Goal: Information Seeking & Learning: Compare options

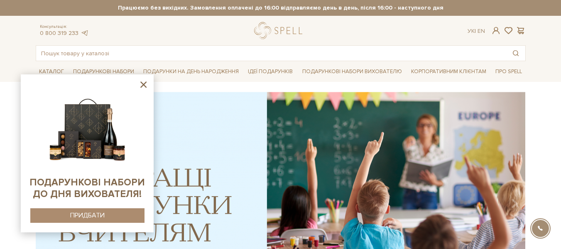
click at [148, 83] on icon at bounding box center [143, 84] width 10 height 10
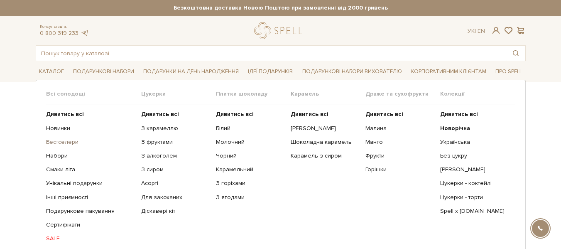
click at [73, 140] on link "Бестселери" at bounding box center [90, 141] width 89 height 7
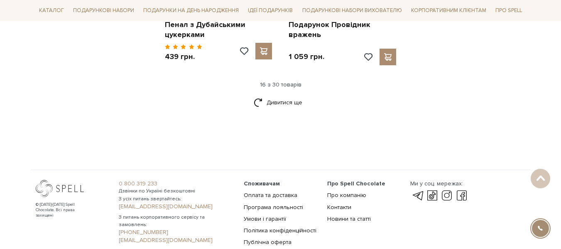
scroll to position [1174, 0]
click at [280, 94] on link "Дивитися ще" at bounding box center [281, 101] width 54 height 15
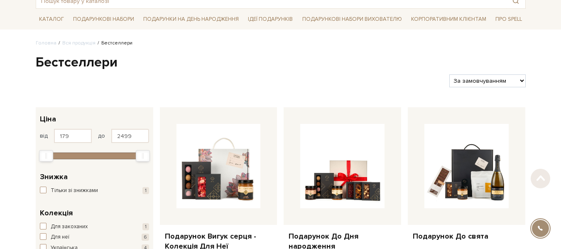
scroll to position [36, 0]
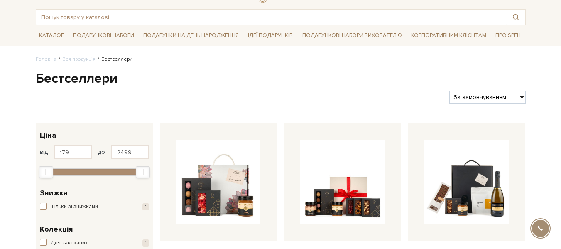
click at [507, 101] on select "За замовчуванням За Ціною (зростання) За Ціною (зменшення) Новинки За популярні…" at bounding box center [487, 97] width 76 height 13
select select "https://spellchocolate.com/our-productions/bestselleri/?sort=p.viewed&order=DESC"
click at [449, 91] on select "За замовчуванням За Ціною (зростання) За Ціною (зменшення) Новинки За популярні…" at bounding box center [487, 97] width 76 height 13
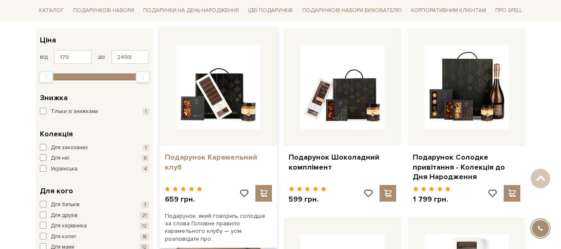
click at [243, 152] on link "Подарунок Карамельний клуб" at bounding box center [219, 162] width 108 height 20
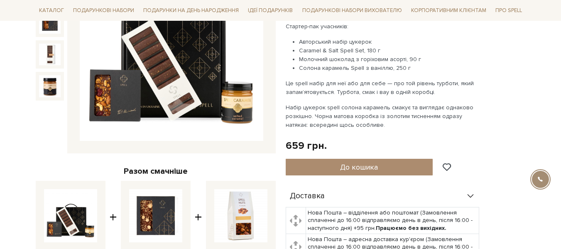
drag, startPoint x: 0, startPoint y: 0, endPoint x: 330, endPoint y: 73, distance: 337.7
click at [330, 73] on div "Подарунок, який говорить солодше за слова Головне правило карамельного клубу — …" at bounding box center [383, 56] width 195 height 147
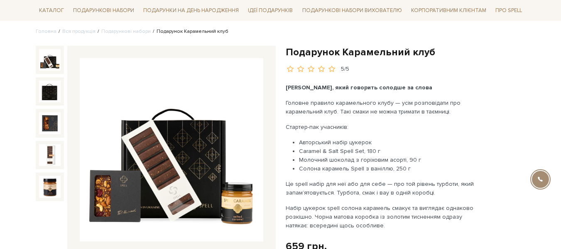
scroll to position [64, 0]
click at [342, 53] on h1 "Подарунок Карамельний клуб" at bounding box center [406, 52] width 240 height 13
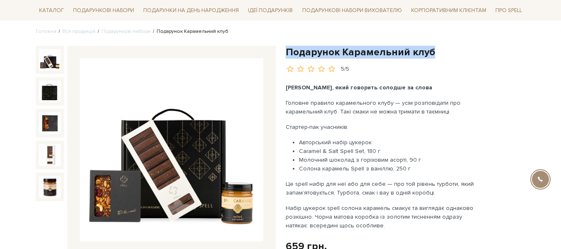
click at [342, 53] on h1 "Подарунок Карамельний клуб" at bounding box center [406, 52] width 240 height 13
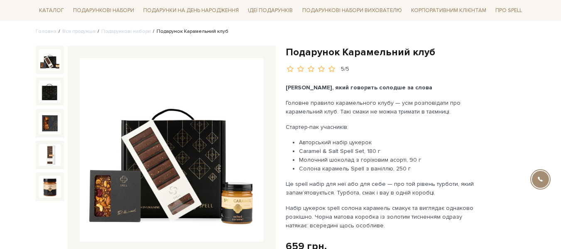
click at [342, 53] on h1 "Подарунок Карамельний клуб" at bounding box center [406, 52] width 240 height 13
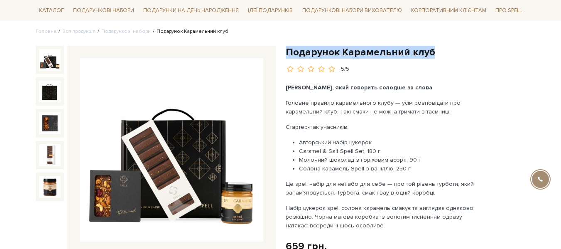
click at [342, 53] on h1 "Подарунок Карамельний клуб" at bounding box center [406, 52] width 240 height 13
copy div "Подарунок Карамельний клуб"
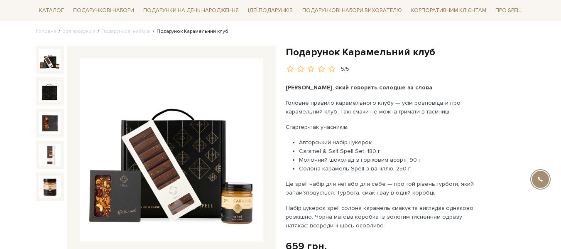
click at [338, 113] on p "Головне правило карамельного клубу — усім розповідати про карамельний клуб. Так…" at bounding box center [383, 106] width 195 height 17
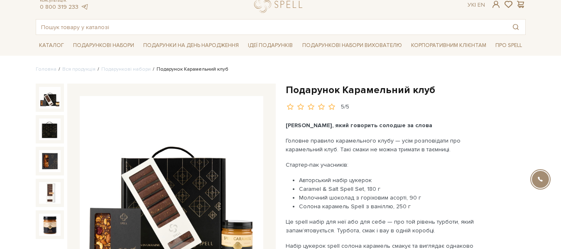
scroll to position [26, 0]
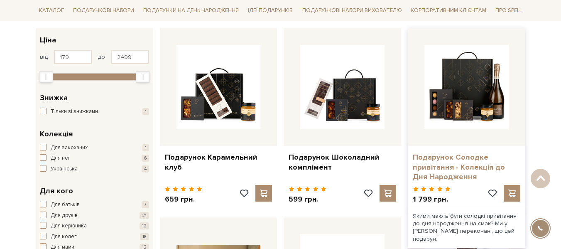
click at [465, 166] on link "Подарунок Солодке привітання - Колекція до Дня Народження" at bounding box center [467, 166] width 108 height 29
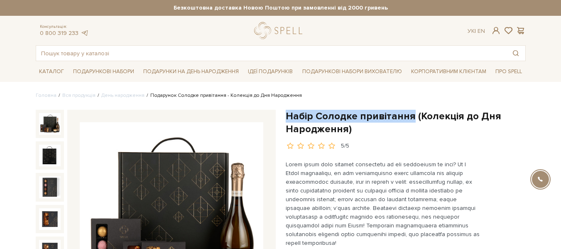
drag, startPoint x: 288, startPoint y: 115, endPoint x: 411, endPoint y: 115, distance: 122.5
click at [411, 115] on h1 "Набір Солодке привітання (Колекція до Дня Народження)" at bounding box center [406, 123] width 240 height 26
copy h1 "Набір Солодке привітання"
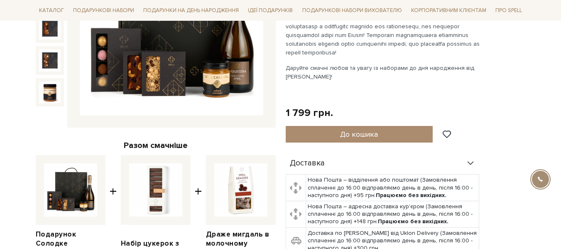
scroll to position [102, 0]
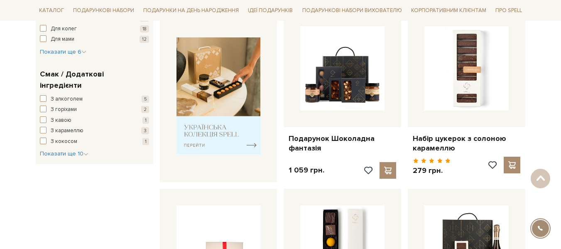
scroll to position [350, 0]
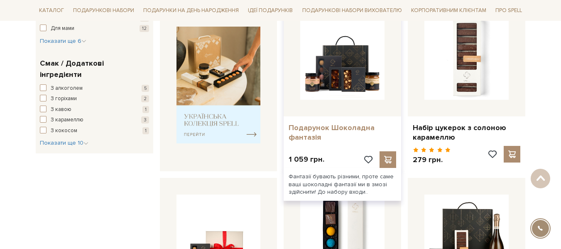
click at [339, 130] on link "Подарунок Шоколадна фантазія" at bounding box center [343, 133] width 108 height 20
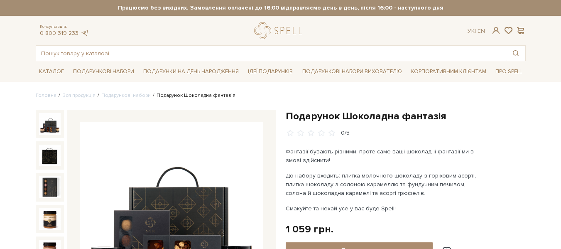
click at [322, 119] on h1 "Подарунок Шоколадна фантазія" at bounding box center [406, 116] width 240 height 13
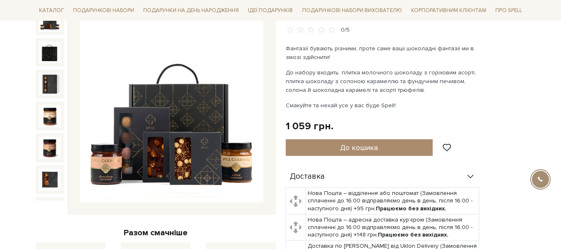
scroll to position [103, 0]
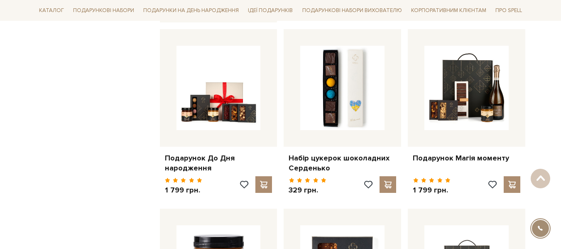
scroll to position [499, 0]
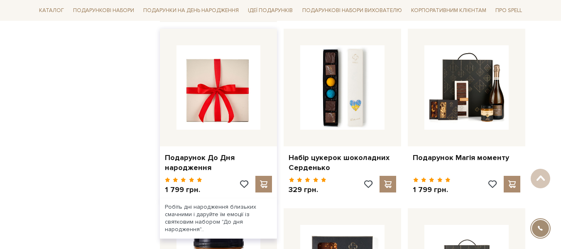
click at [192, 110] on img at bounding box center [219, 87] width 84 height 84
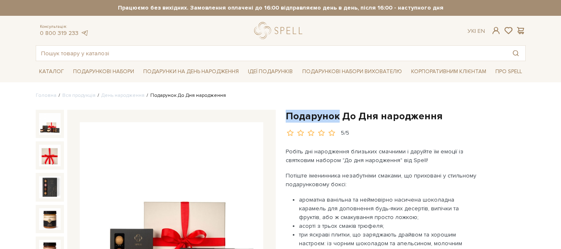
click at [332, 113] on h1 "Подарунок До Дня народження" at bounding box center [406, 116] width 240 height 13
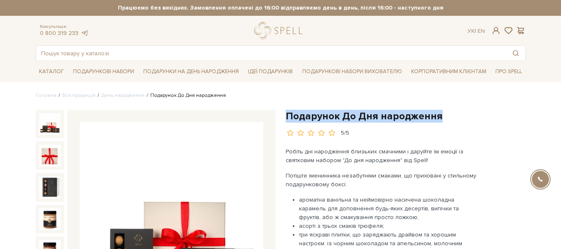
click at [332, 113] on h1 "Подарунок До Дня народження" at bounding box center [406, 116] width 240 height 13
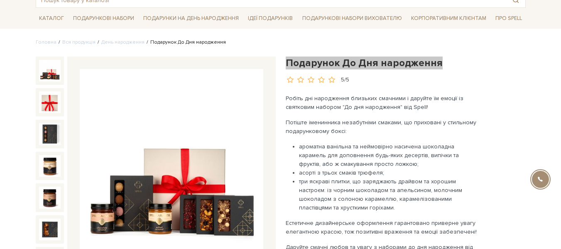
scroll to position [17, 0]
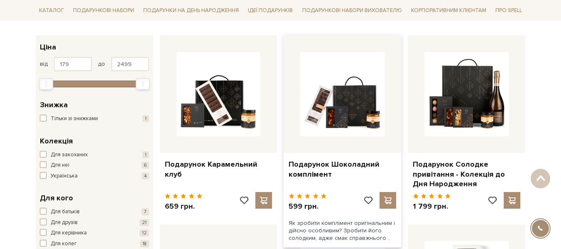
scroll to position [138, 0]
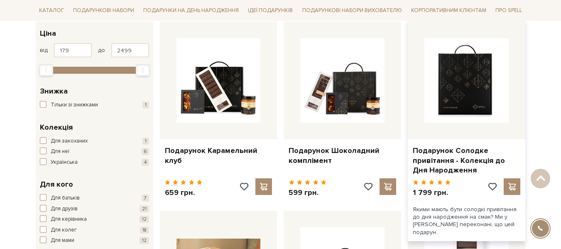
click at [480, 96] on img at bounding box center [466, 80] width 84 height 84
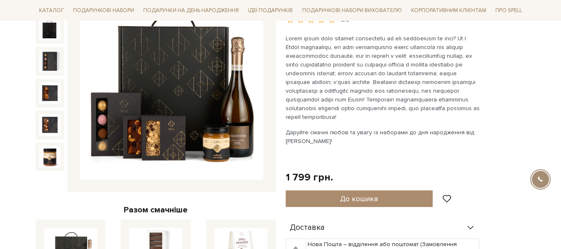
scroll to position [126, 0]
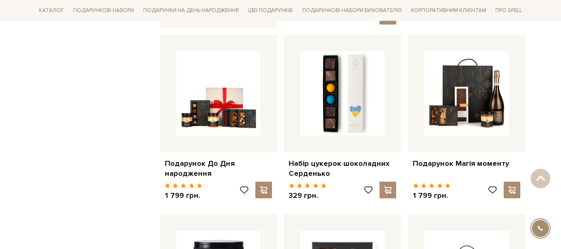
scroll to position [493, 0]
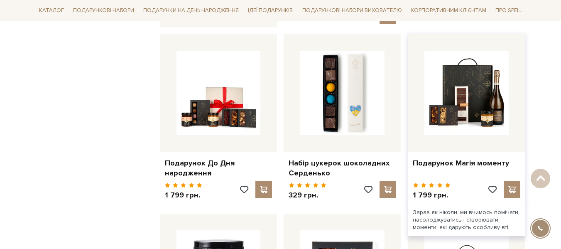
click at [512, 112] on div at bounding box center [467, 93] width 118 height 118
click at [453, 136] on div at bounding box center [467, 93] width 118 height 118
click at [446, 163] on link "Подарунок Магія моменту" at bounding box center [467, 163] width 108 height 10
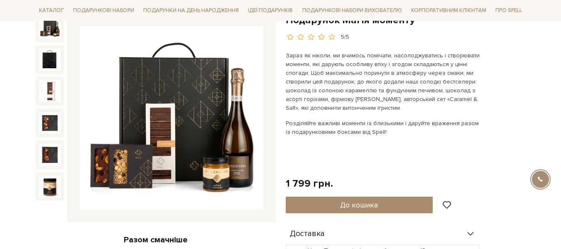
scroll to position [48, 0]
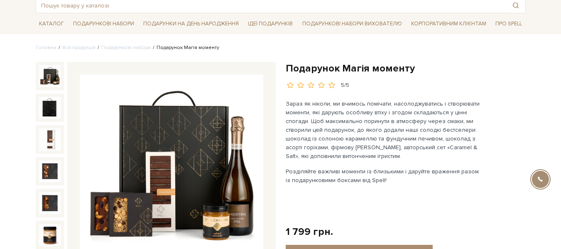
click at [316, 67] on h1 "Подарунок Магія моменту" at bounding box center [406, 68] width 240 height 13
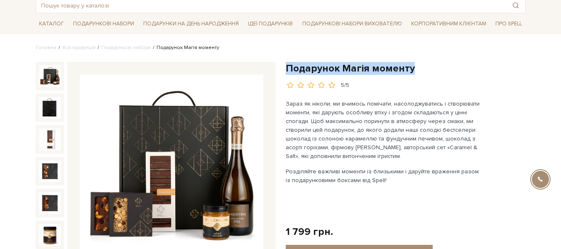
click at [316, 67] on h1 "Подарунок Магія моменту" at bounding box center [406, 68] width 240 height 13
copy div "Подарунок Магія моменту"
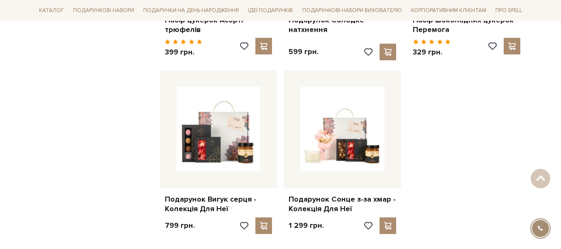
scroll to position [846, 0]
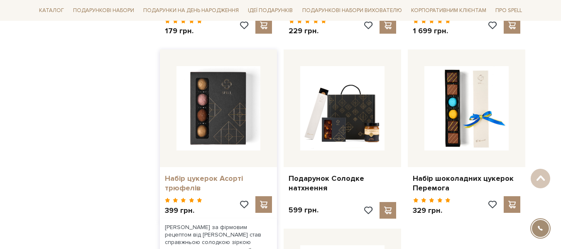
click at [202, 181] on link "Набір цукерок Асорті трюфелів" at bounding box center [219, 184] width 108 height 20
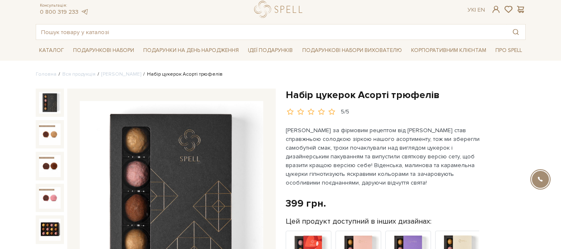
scroll to position [22, 0]
click at [340, 92] on h1 "Набір цукерок Асорті трюфелів" at bounding box center [406, 94] width 240 height 13
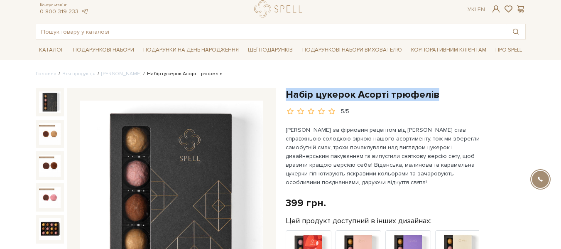
click at [340, 92] on h1 "Набір цукерок Асорті трюфелів" at bounding box center [406, 94] width 240 height 13
copy div "Набір цукерок Асорті трюфелів"
